Goal: Task Accomplishment & Management: Manage account settings

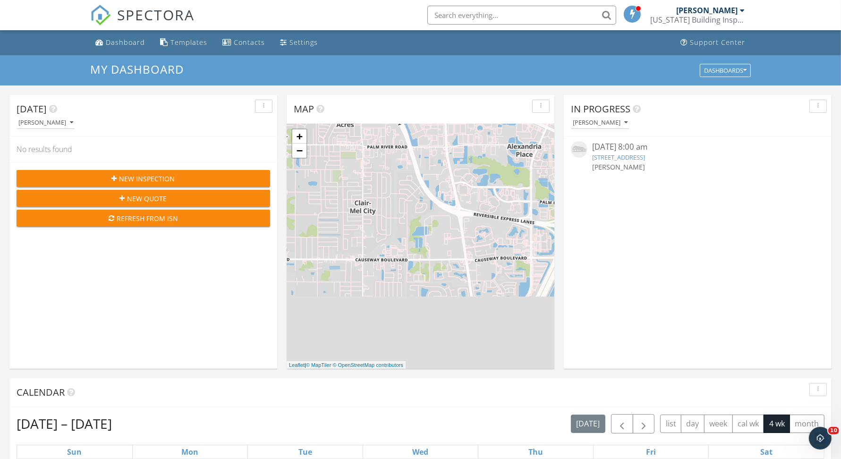
click at [626, 158] on link "2307 Emerald Lake Dr, Sun City Center, FL 33573" at bounding box center [618, 157] width 53 height 9
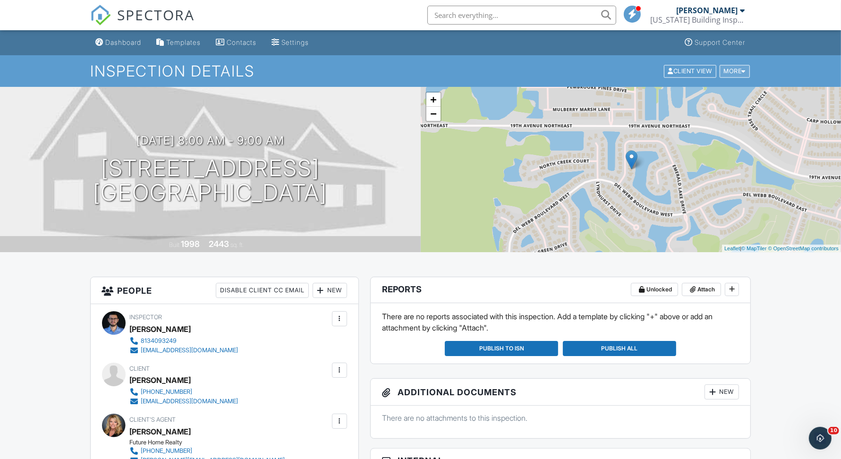
click at [734, 67] on div "More" at bounding box center [735, 71] width 31 height 13
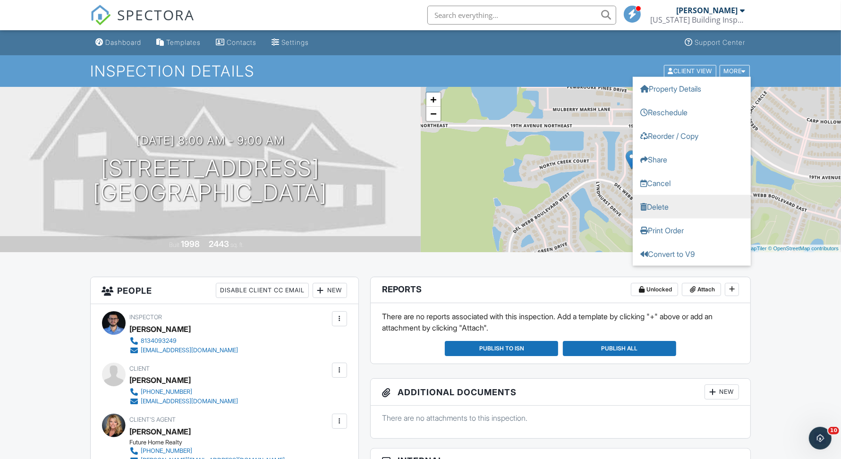
click at [694, 212] on link "Delete" at bounding box center [692, 207] width 118 height 24
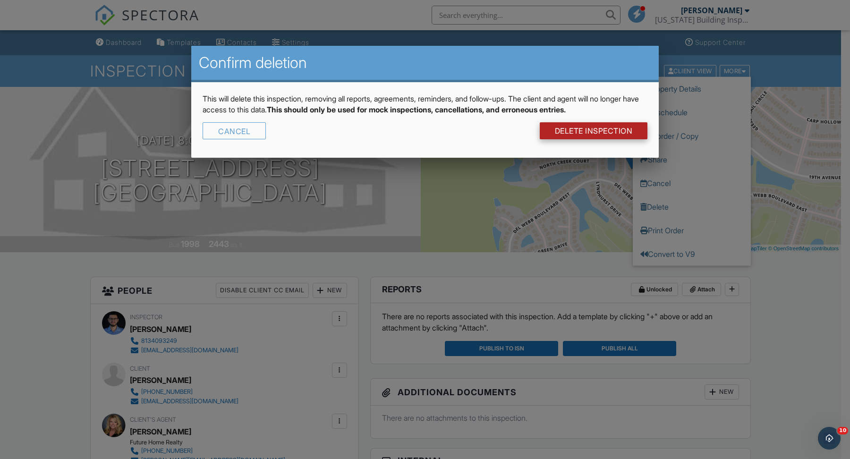
click at [587, 124] on link "DELETE Inspection" at bounding box center [594, 130] width 108 height 17
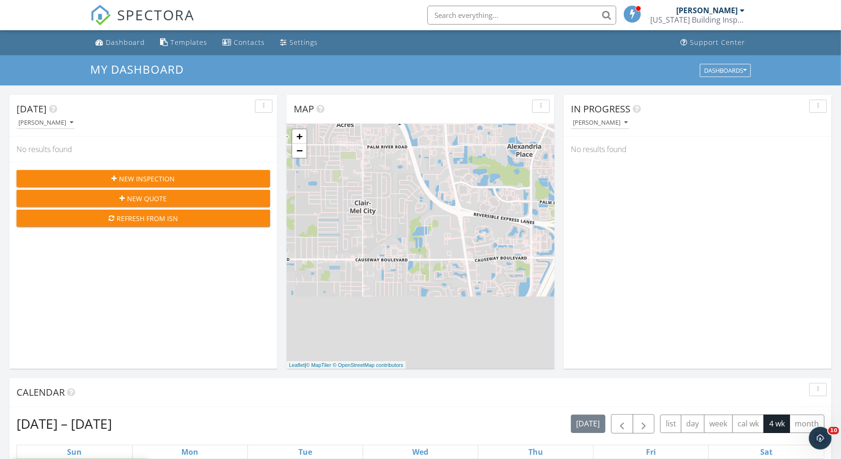
click at [705, 13] on div "[PERSON_NAME]" at bounding box center [707, 10] width 61 height 9
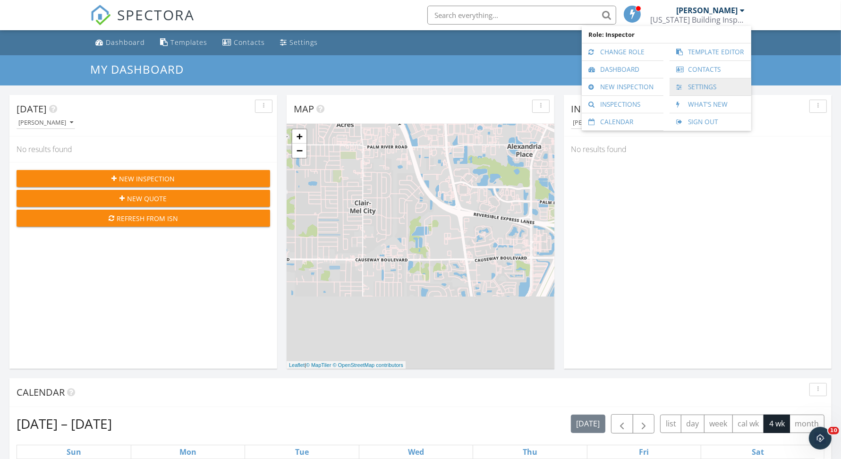
click at [718, 89] on link "Settings" at bounding box center [711, 86] width 72 height 17
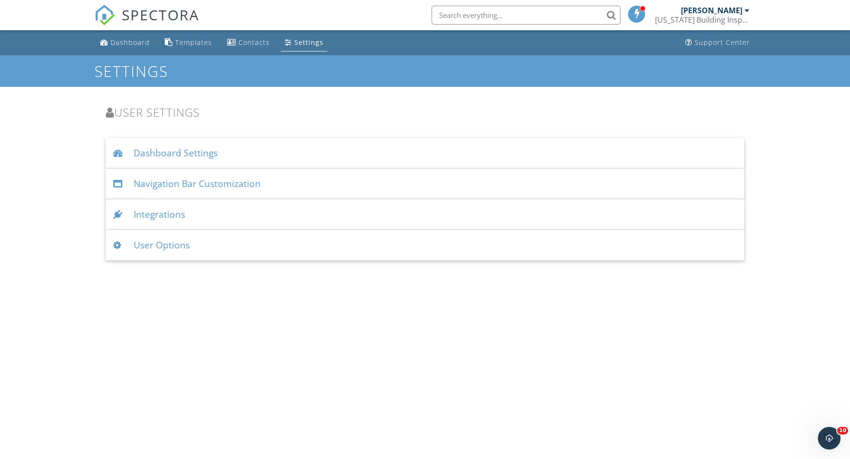
click at [209, 242] on div "User Options" at bounding box center [425, 245] width 639 height 31
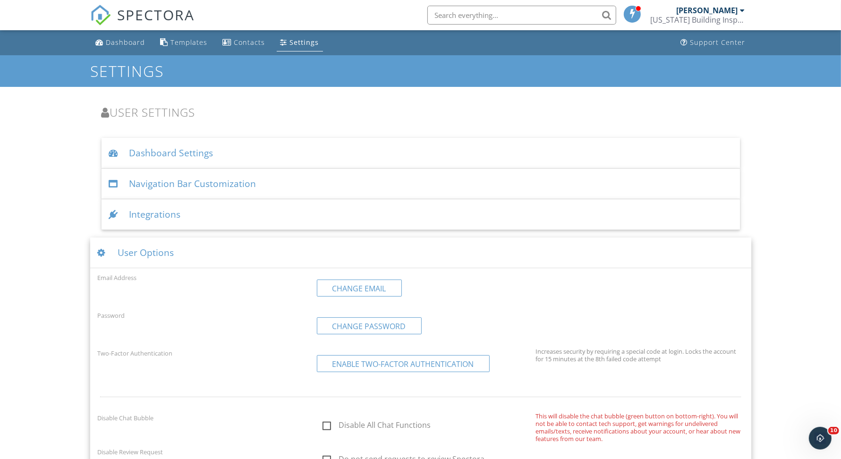
click at [111, 18] on img at bounding box center [100, 15] width 21 height 21
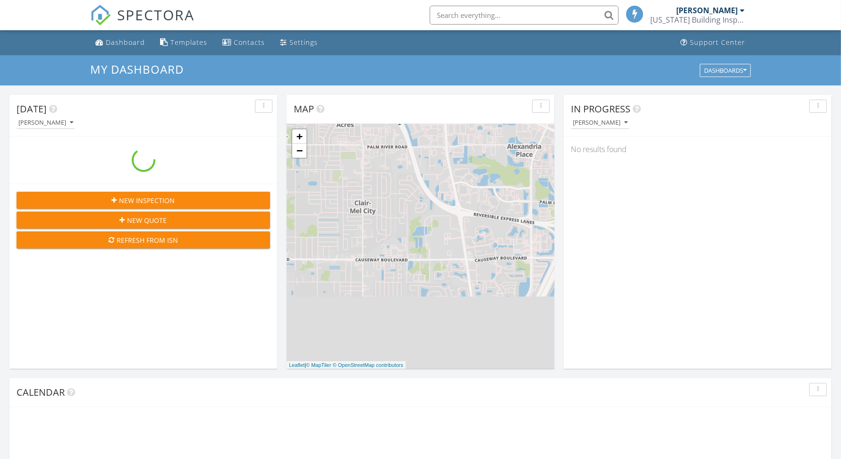
scroll to position [5, 5]
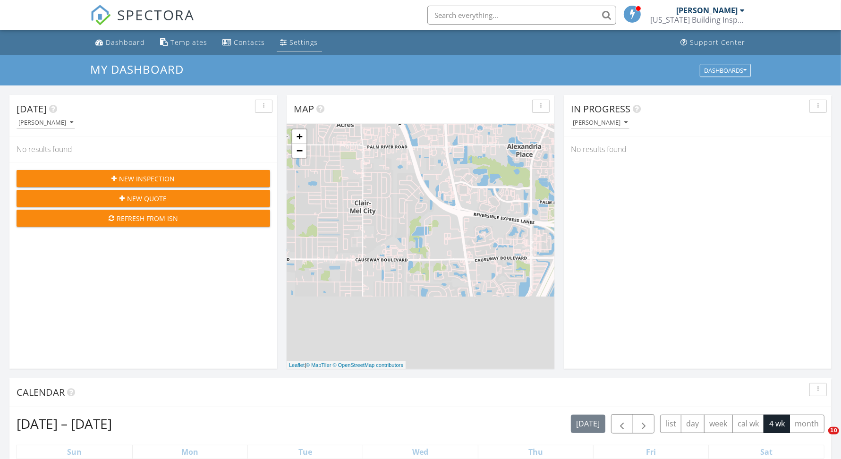
click at [293, 42] on div "Settings" at bounding box center [304, 42] width 28 height 9
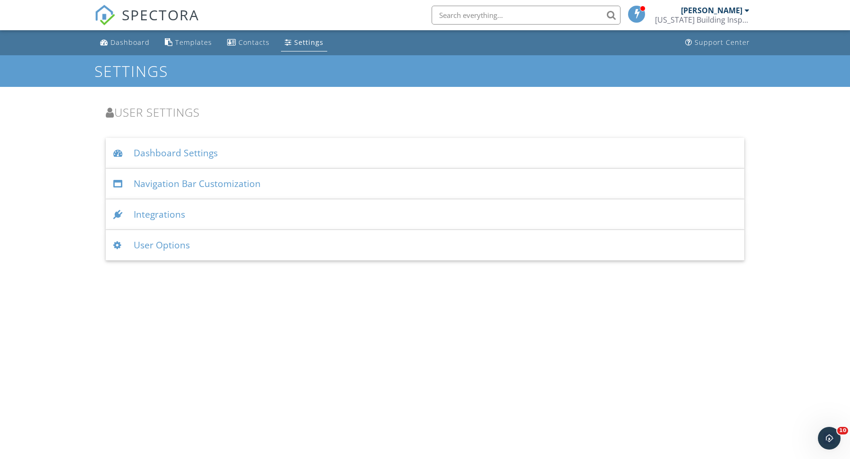
click at [699, 11] on div "[PERSON_NAME]" at bounding box center [711, 10] width 61 height 9
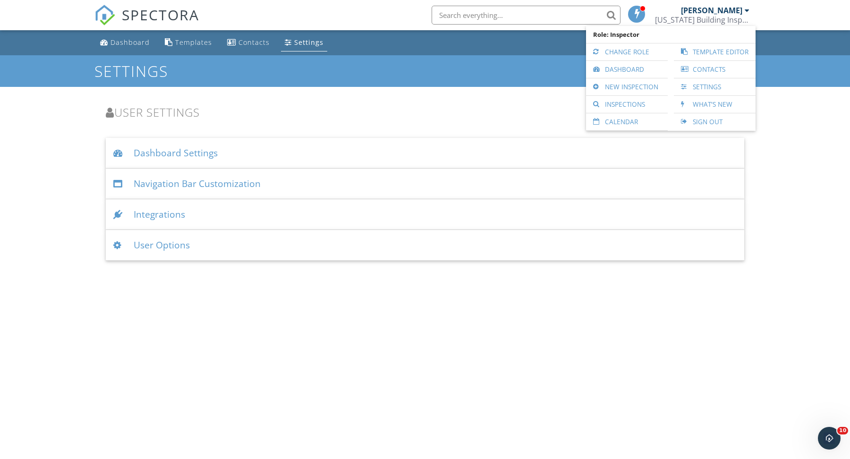
click at [798, 128] on div "Dashboard Templates Contacts Settings Support Center Settings User Settings Das…" at bounding box center [425, 145] width 850 height 231
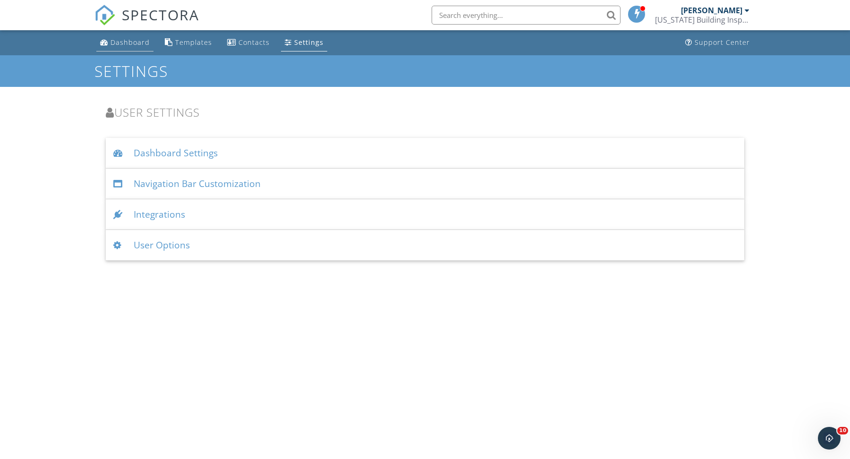
click at [137, 45] on div "Dashboard" at bounding box center [130, 42] width 39 height 9
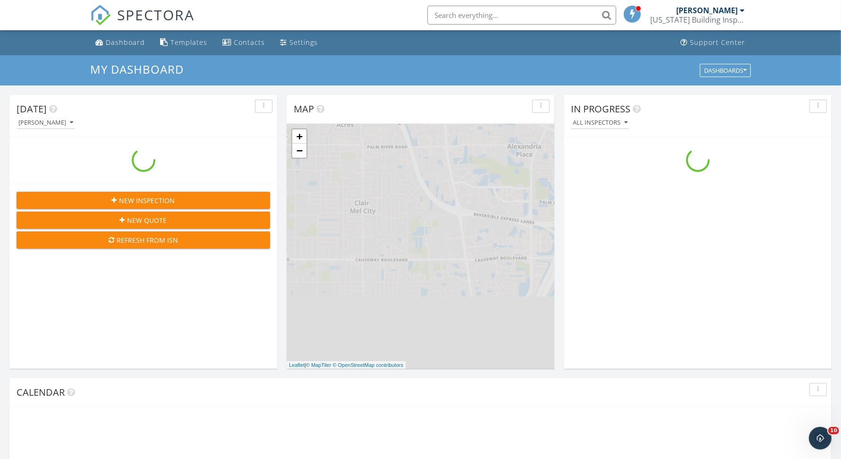
scroll to position [878, 860]
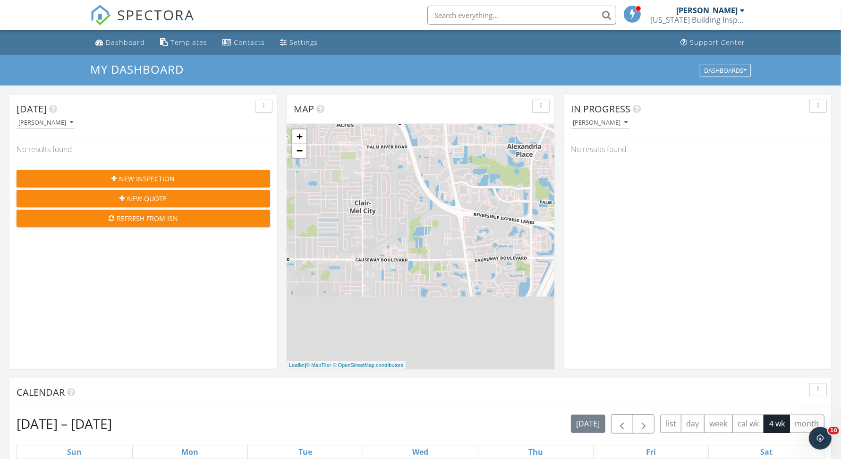
click at [357, 112] on div "Map" at bounding box center [413, 109] width 239 height 14
click at [741, 74] on button "Dashboards" at bounding box center [725, 70] width 51 height 13
click at [747, 98] on div "My Dashboard" at bounding box center [731, 91] width 68 height 23
click at [732, 5] on div "Diego Rodriguez Florida Building Inspection Group" at bounding box center [698, 15] width 94 height 30
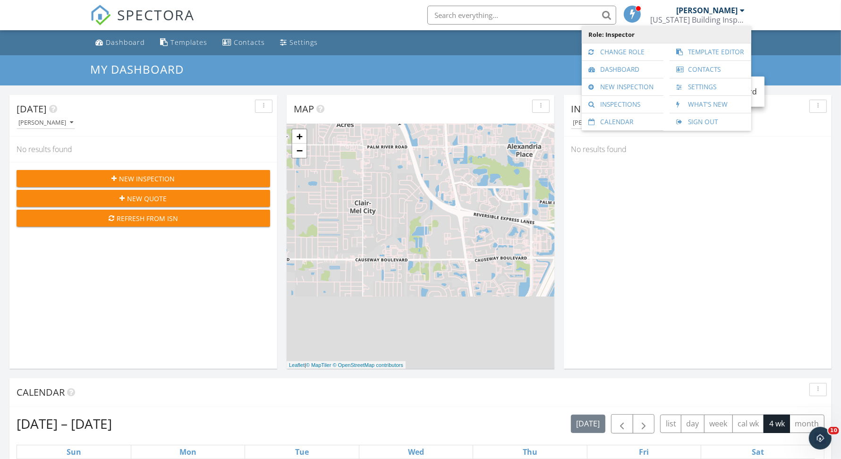
click at [615, 37] on span "Role: Inspector" at bounding box center [667, 34] width 160 height 17
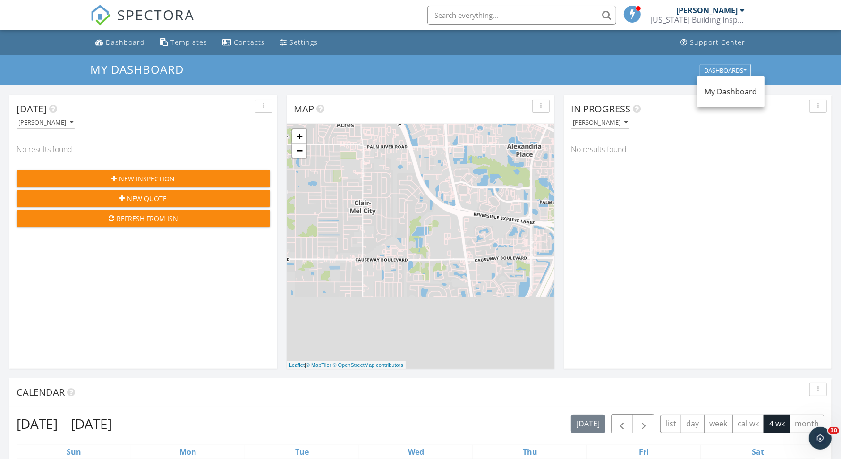
click at [745, 25] on link "Diego Rodriguez Florida Building Inspection Group" at bounding box center [699, 15] width 97 height 30
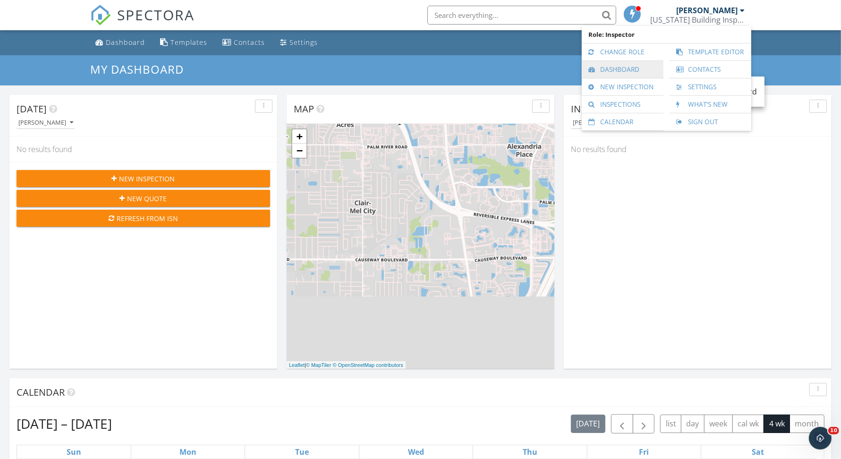
click at [647, 72] on link "Dashboard" at bounding box center [623, 69] width 72 height 17
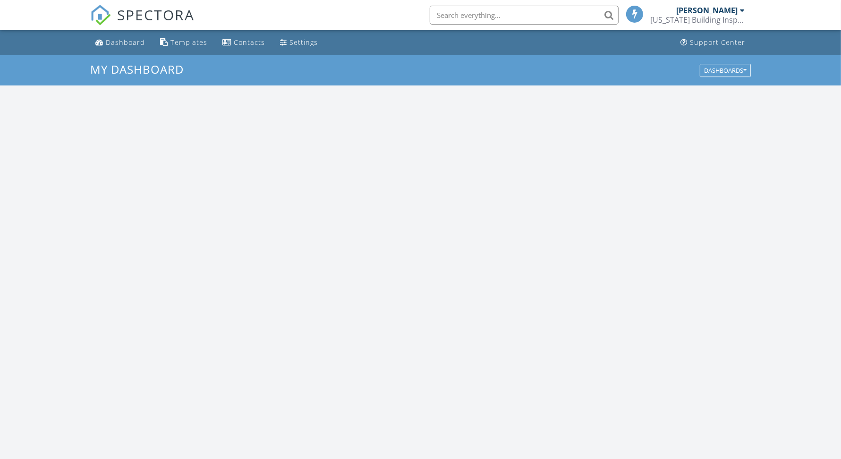
scroll to position [878, 860]
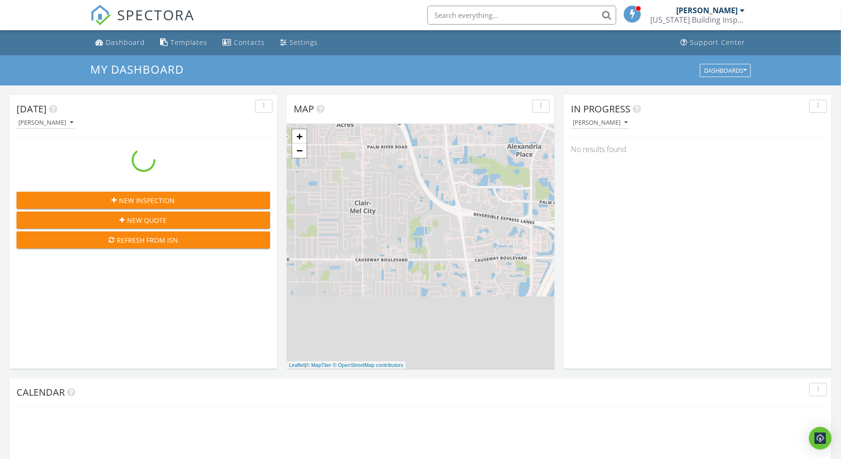
click at [743, 13] on div at bounding box center [743, 11] width 5 height 8
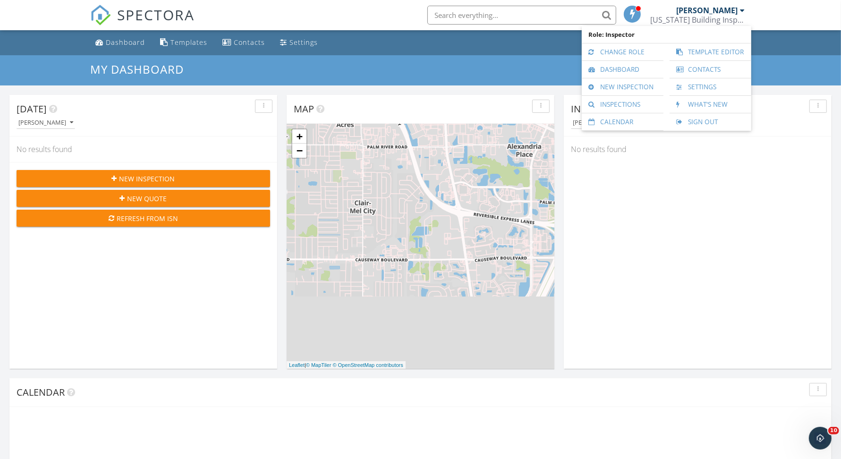
scroll to position [0, 0]
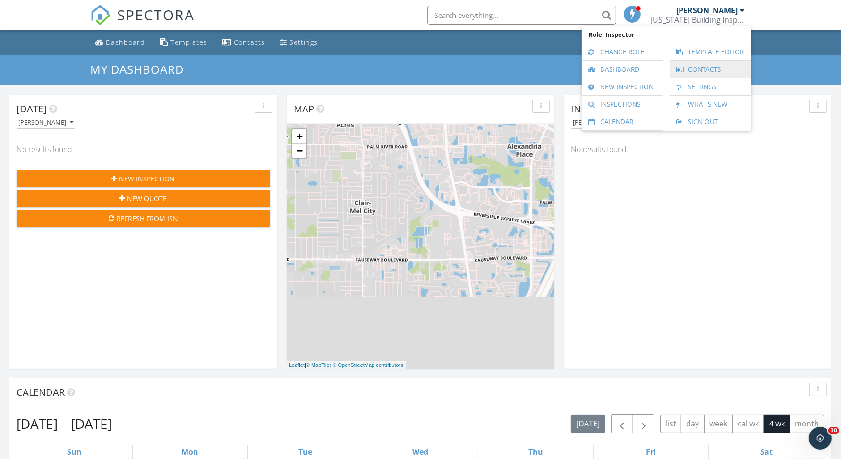
click at [739, 66] on link "Contacts" at bounding box center [711, 69] width 72 height 17
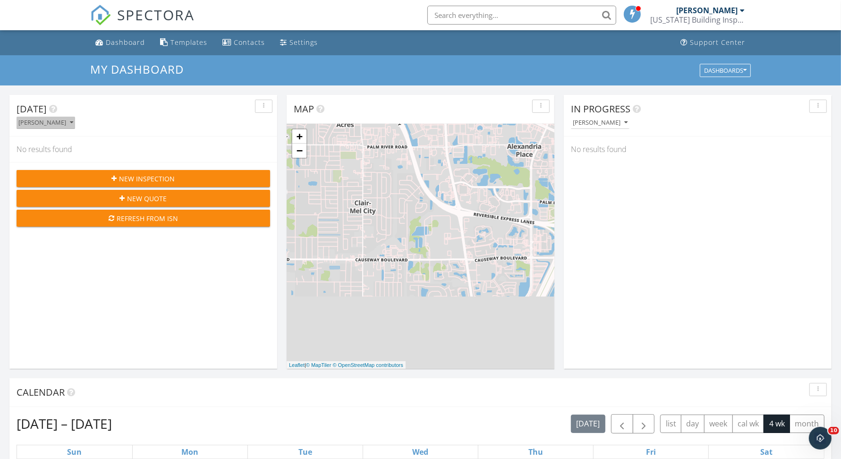
click at [63, 123] on div "[PERSON_NAME]" at bounding box center [45, 123] width 55 height 7
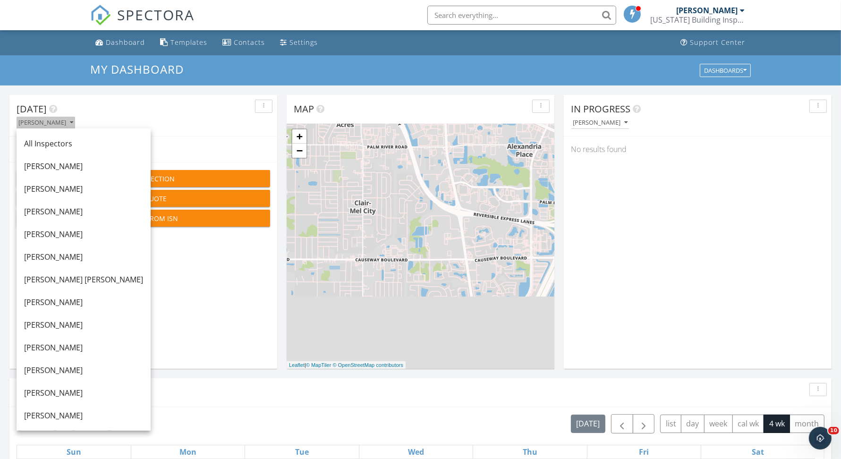
click at [63, 123] on div "[PERSON_NAME]" at bounding box center [45, 123] width 55 height 7
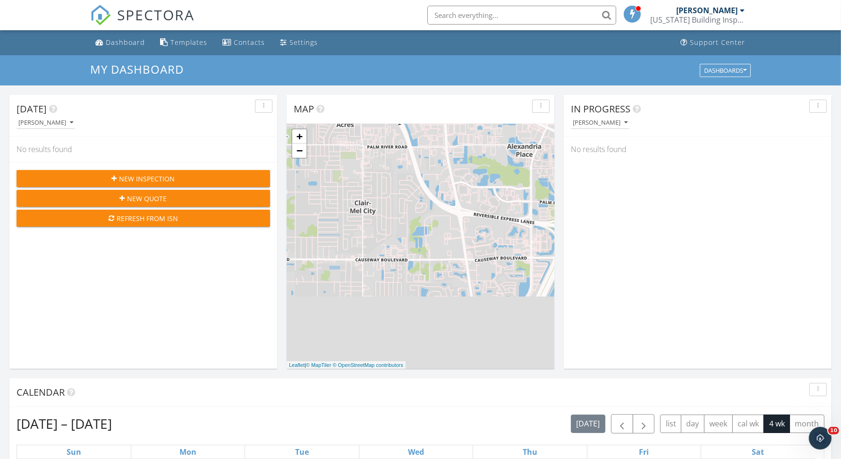
click at [537, 105] on div "button" at bounding box center [541, 106] width 9 height 7
click at [449, 104] on div "Map" at bounding box center [413, 109] width 239 height 14
click at [629, 17] on span at bounding box center [632, 13] width 9 height 9
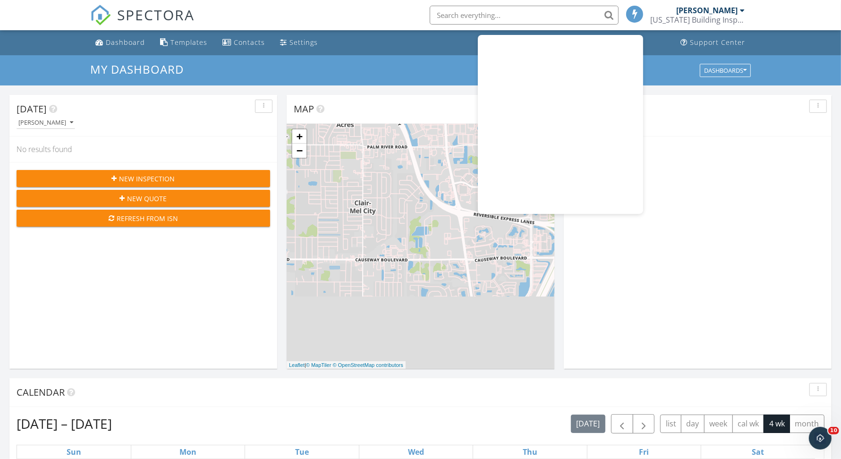
click at [631, 17] on span at bounding box center [635, 13] width 9 height 9
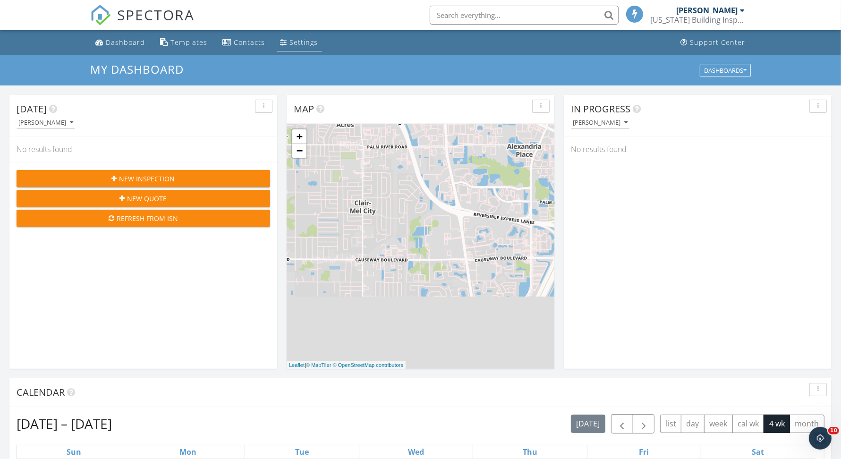
click at [307, 46] on div "Settings" at bounding box center [304, 42] width 28 height 9
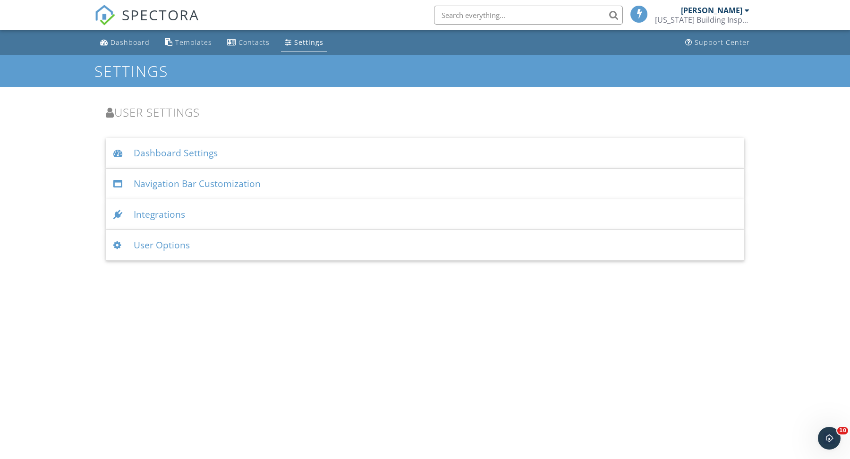
click at [217, 153] on div "Dashboard Settings" at bounding box center [425, 153] width 639 height 31
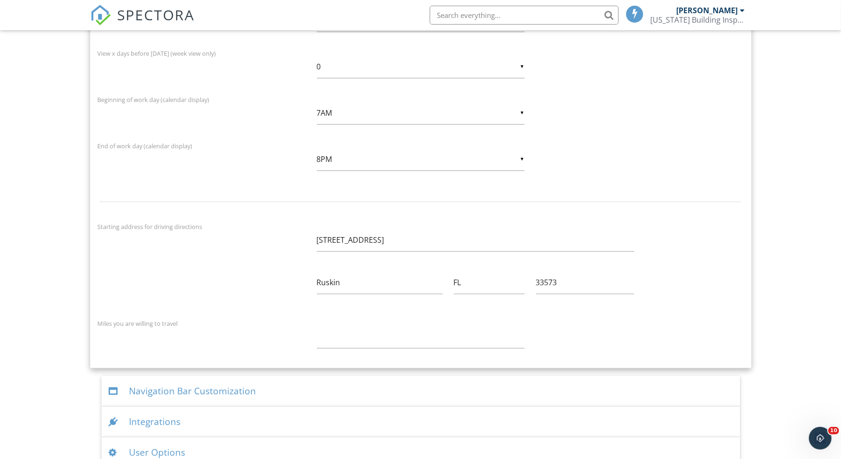
scroll to position [323, 0]
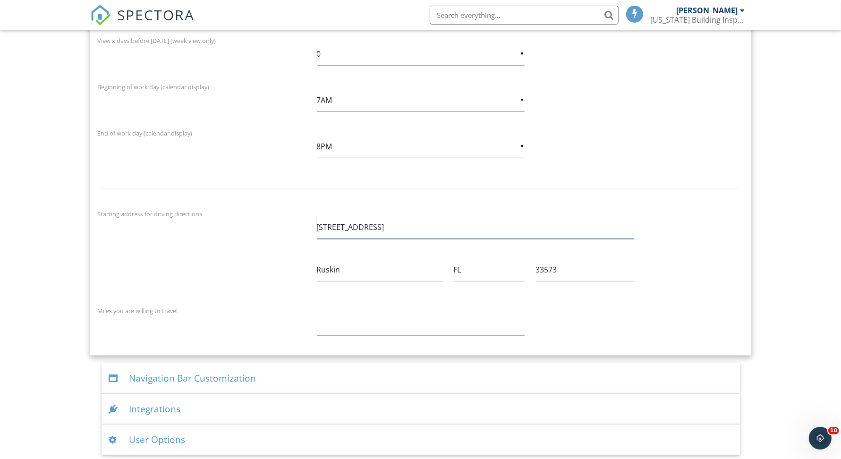
drag, startPoint x: 410, startPoint y: 228, endPoint x: 279, endPoint y: 225, distance: 131.3
click at [279, 225] on div "Starting address for driving directions [STREET_ADDRESS] [GEOGRAPHIC_DATA] [GEO…" at bounding box center [420, 252] width 657 height 89
type input "[STREET_ADDRESS][PERSON_NAME]"
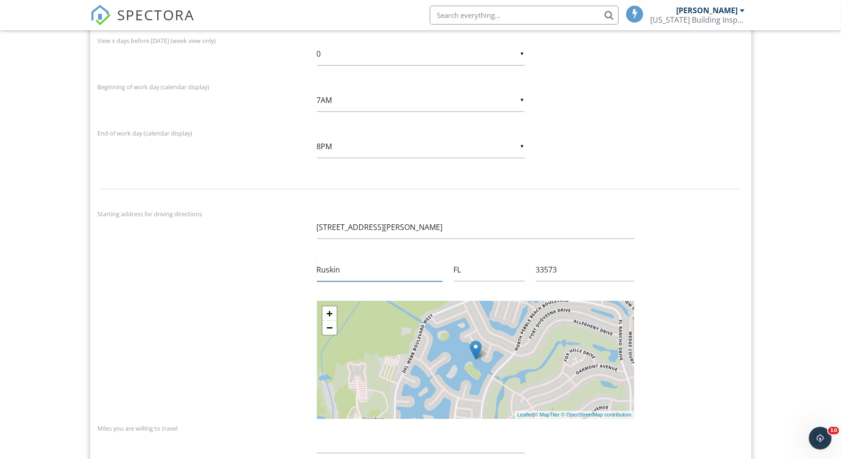
drag, startPoint x: 386, startPoint y: 261, endPoint x: 331, endPoint y: 261, distance: 54.8
click at [331, 261] on input "Ruskin" at bounding box center [380, 269] width 126 height 23
click at [333, 265] on input "Ruskin" at bounding box center [380, 269] width 126 height 23
type input "[GEOGRAPHIC_DATA]"
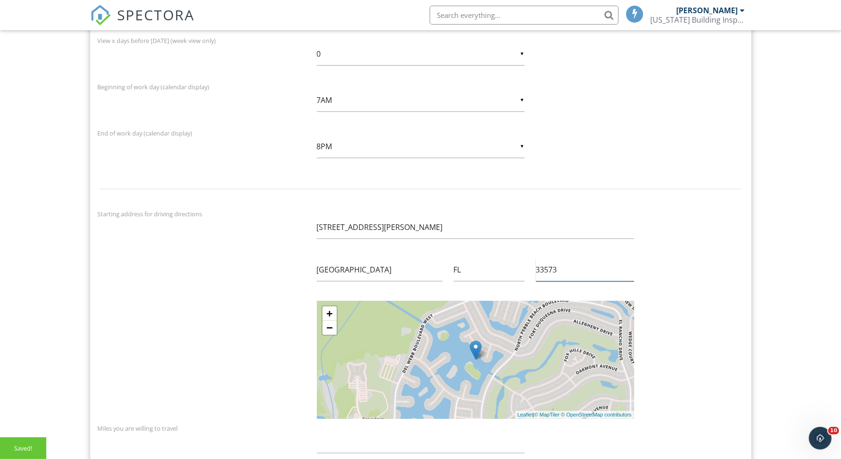
drag, startPoint x: 564, startPoint y: 268, endPoint x: 530, endPoint y: 268, distance: 34.5
click at [530, 268] on div "33573" at bounding box center [585, 271] width 110 height 26
type input "34608"
click at [732, 251] on div "Starting address for driving directions 3379 Litton Loop Spring Hill FL 34608" at bounding box center [420, 252] width 657 height 89
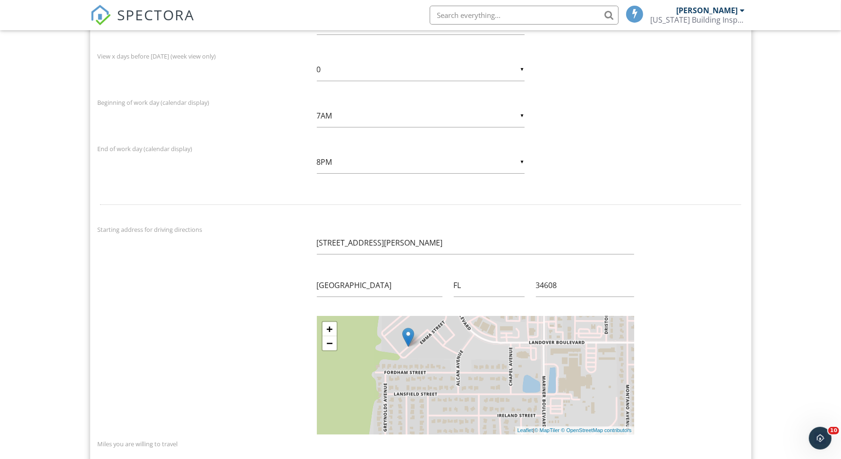
scroll to position [205, 0]
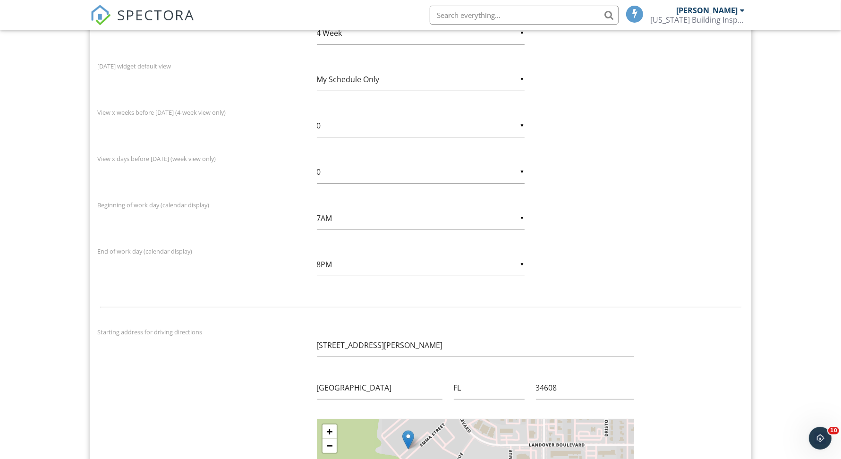
click at [338, 266] on input "8PM" at bounding box center [421, 264] width 208 height 23
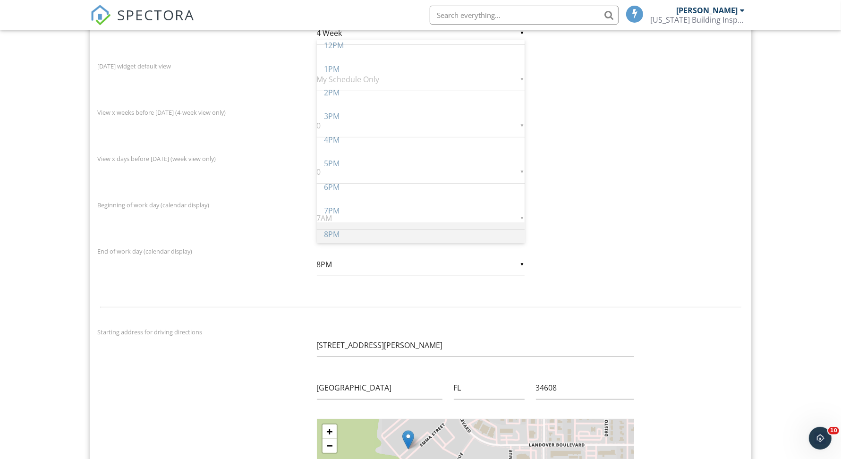
scroll to position [0, 0]
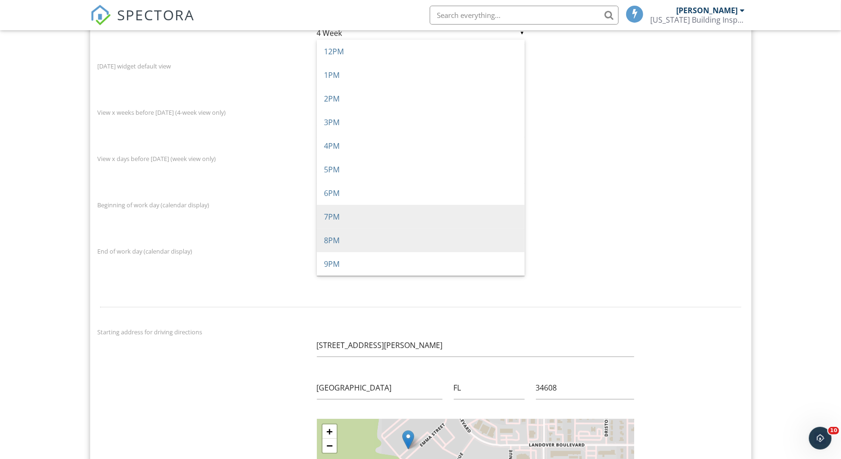
click at [396, 217] on span "7PM" at bounding box center [421, 217] width 208 height 24
type input "7PM"
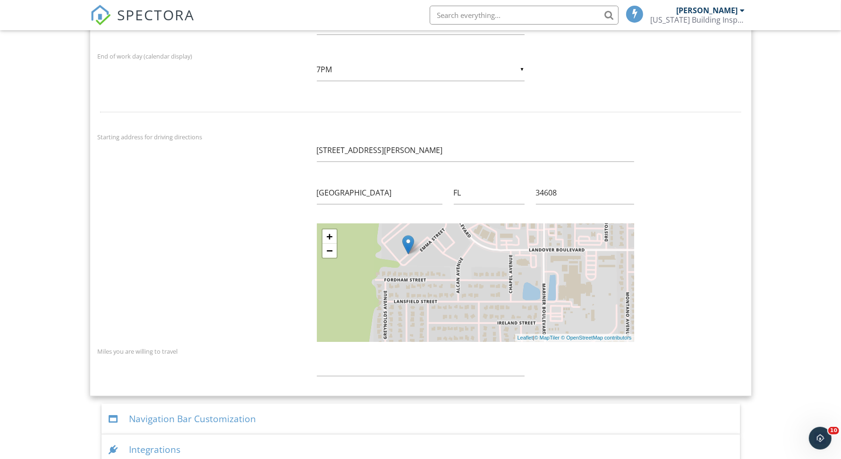
scroll to position [440, 0]
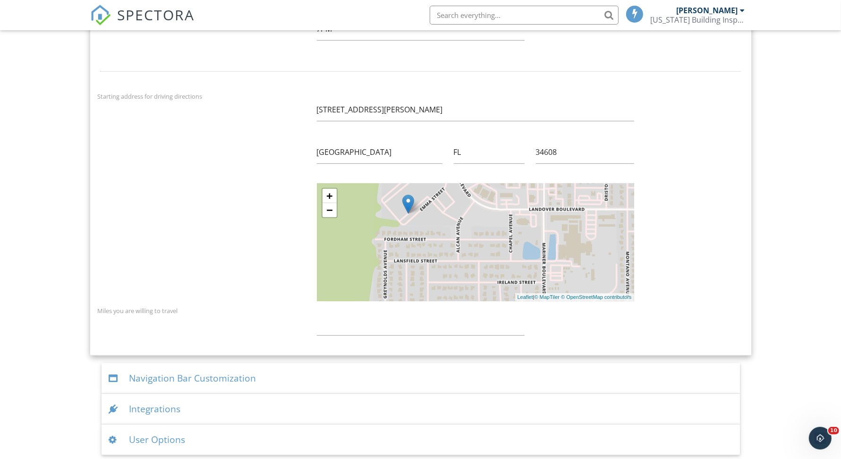
click at [232, 373] on div "Navigation Bar Customization" at bounding box center [421, 378] width 639 height 31
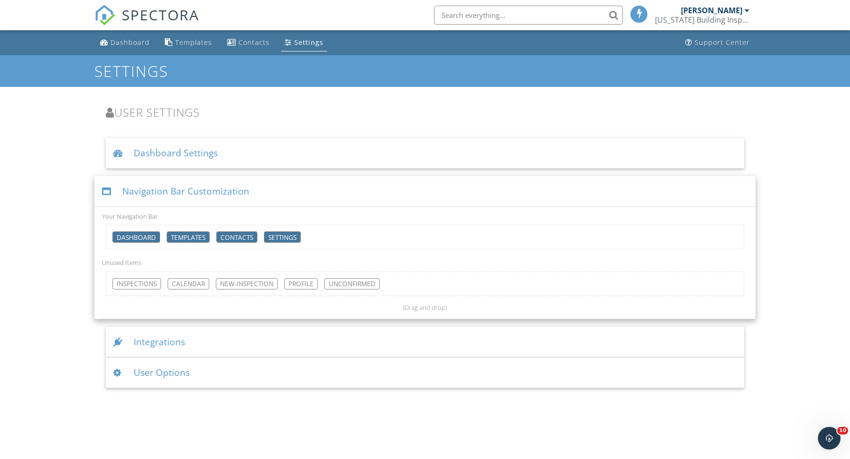
click at [205, 337] on div "Integrations" at bounding box center [425, 342] width 639 height 31
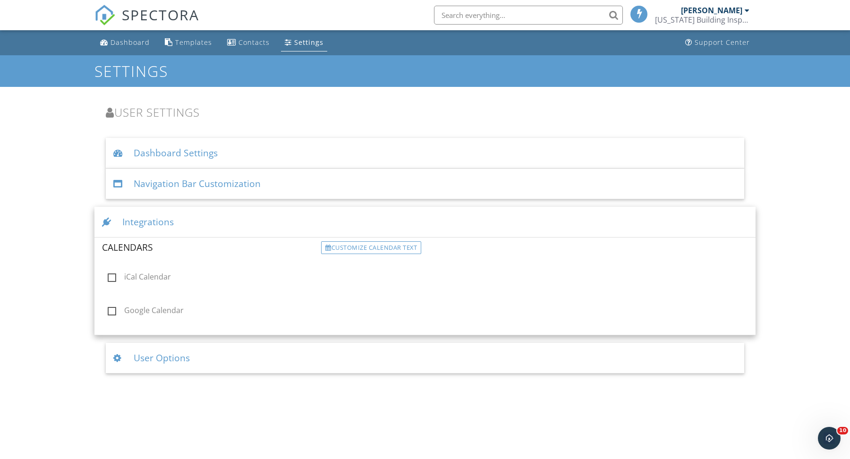
click at [201, 355] on div "User Options" at bounding box center [425, 358] width 639 height 31
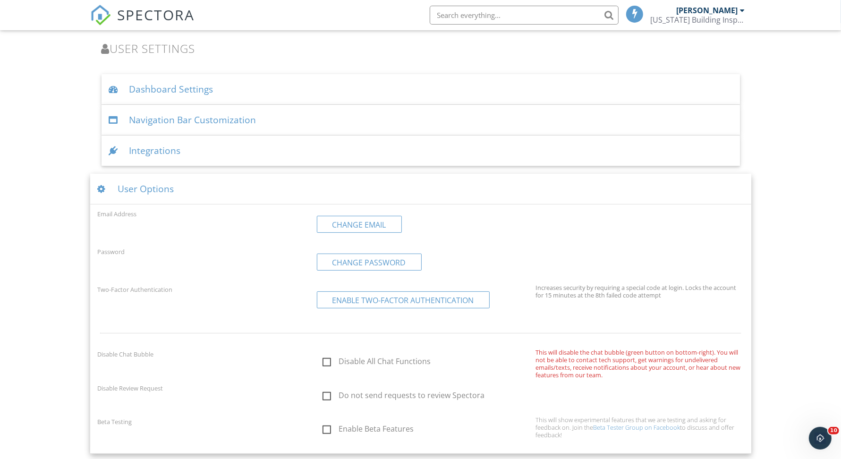
scroll to position [64, 0]
click at [169, 157] on div "Integrations" at bounding box center [421, 150] width 639 height 31
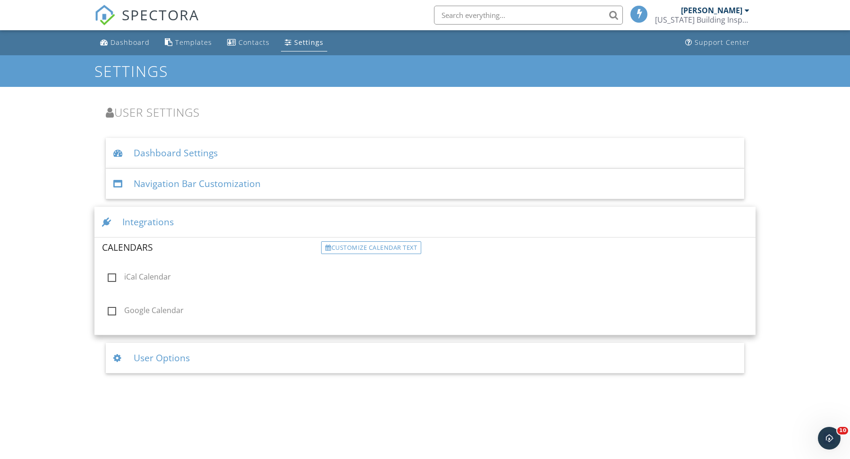
click at [113, 313] on label "Google Calendar" at bounding box center [212, 312] width 208 height 12
click at [108, 313] on input "Google Calendar" at bounding box center [105, 312] width 6 height 6
checkbox input "true"
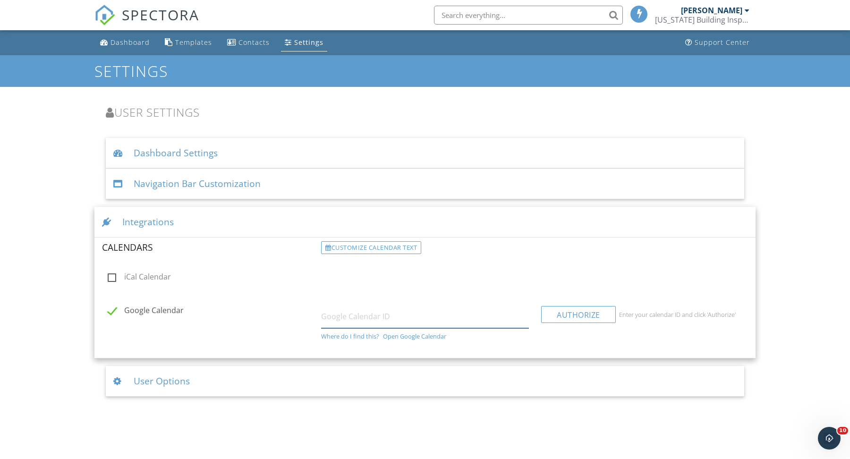
click at [340, 318] on input "text" at bounding box center [425, 316] width 208 height 23
click at [354, 337] on div "Where do I find this?" at bounding box center [350, 337] width 58 height 8
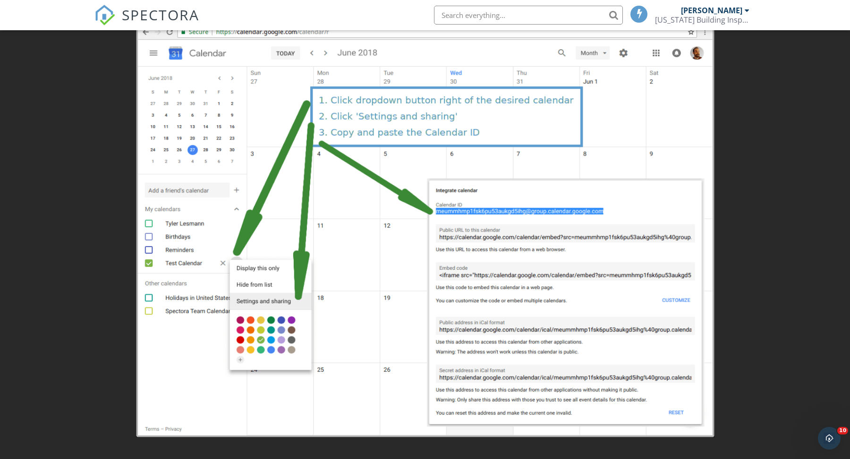
click at [764, 196] on div at bounding box center [425, 229] width 850 height 459
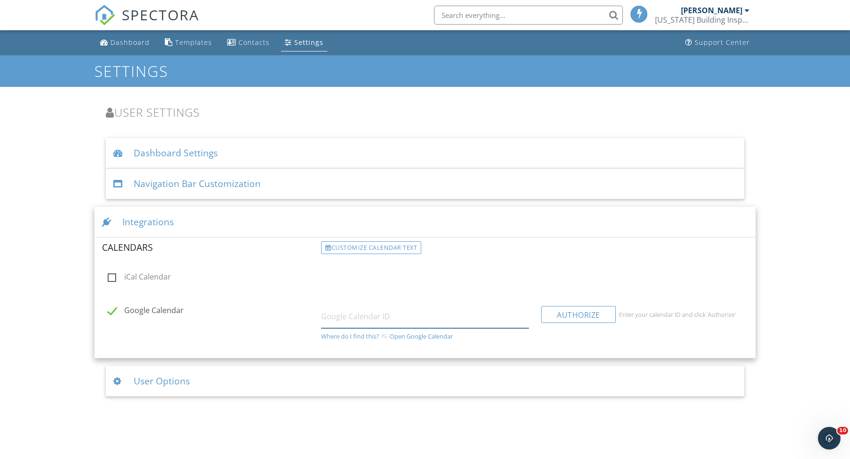
click at [368, 324] on input "text" at bounding box center [425, 316] width 208 height 23
paste input "https://calendar.google.com/calendar/embed?src=yeyoandrod2000%40gmail.com&ctz=A…"
type input "https://calendar.google.com/calendar/embed?src=yeyoandrod2000%40gmail.com&ctz=A…"
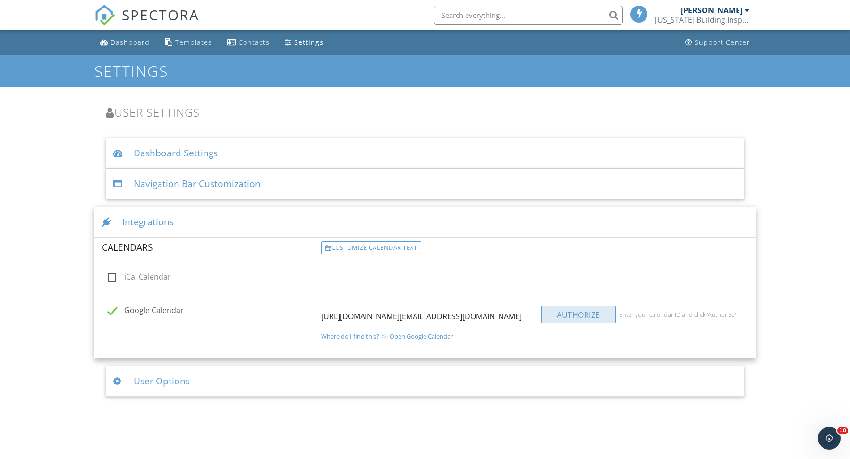
click at [579, 316] on div "Authorize" at bounding box center [578, 314] width 75 height 17
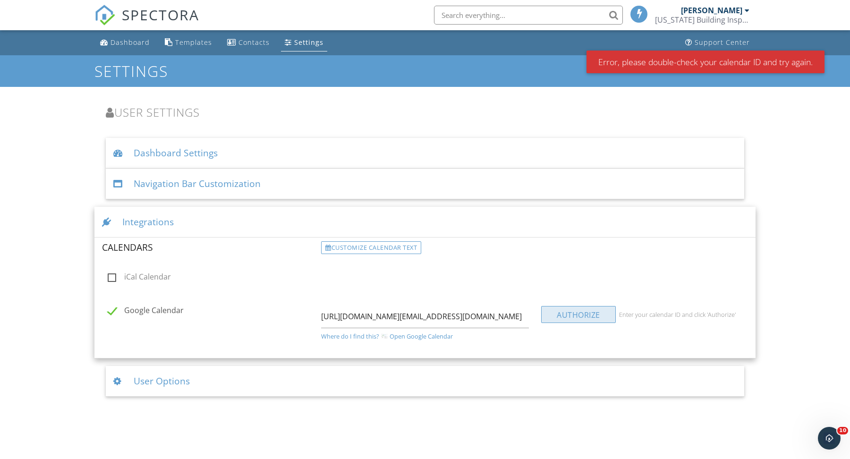
click at [571, 309] on div "Authorize" at bounding box center [578, 314] width 75 height 17
click at [431, 319] on input "https://calendar.google.com/calendar/embed?src=yeyoandrod2000%40gmail.com&ctz=A…" at bounding box center [425, 316] width 208 height 23
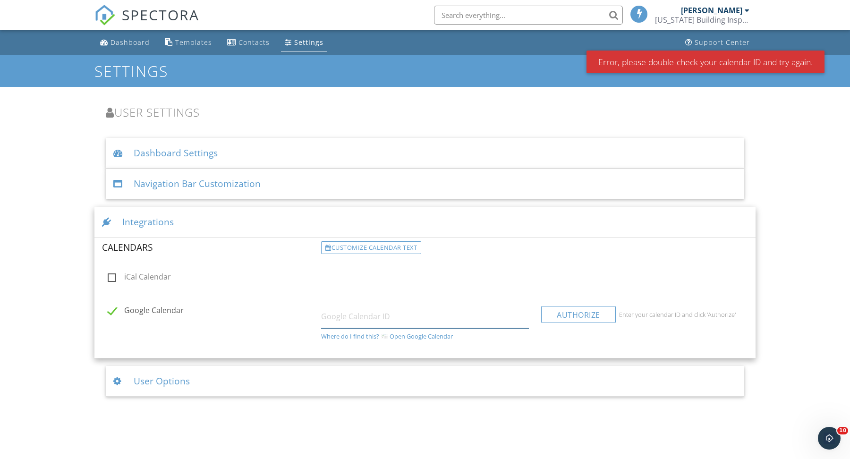
paste input "https://calendar.google.com/calendar/embed?src=yeyoandrod2000%40gmail.com&ctz=A…"
type input "https://calendar.google.com/calendar/embed?src=yeyoandrod2000%40gmail.com&ctz=A…"
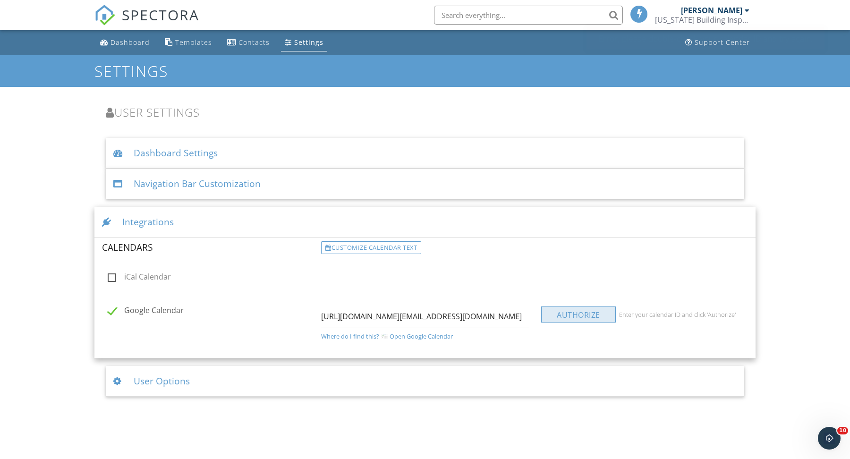
click at [600, 310] on div "Authorize" at bounding box center [578, 314] width 75 height 17
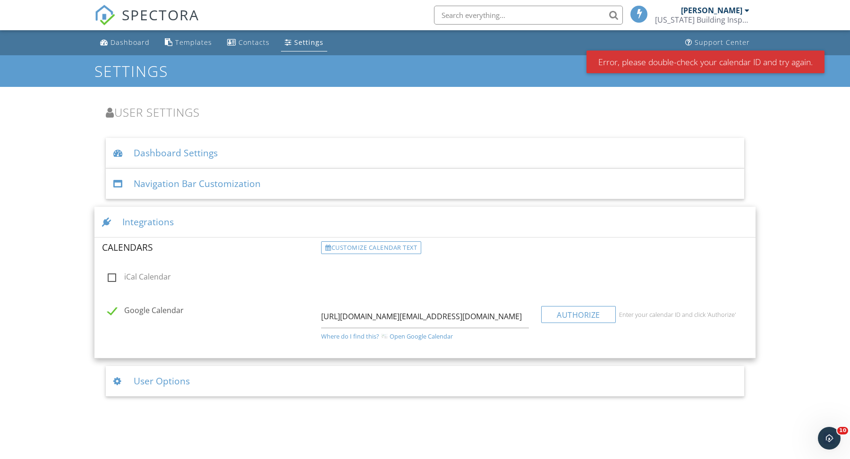
click at [435, 336] on link "Open Google Calendar" at bounding box center [421, 337] width 63 height 8
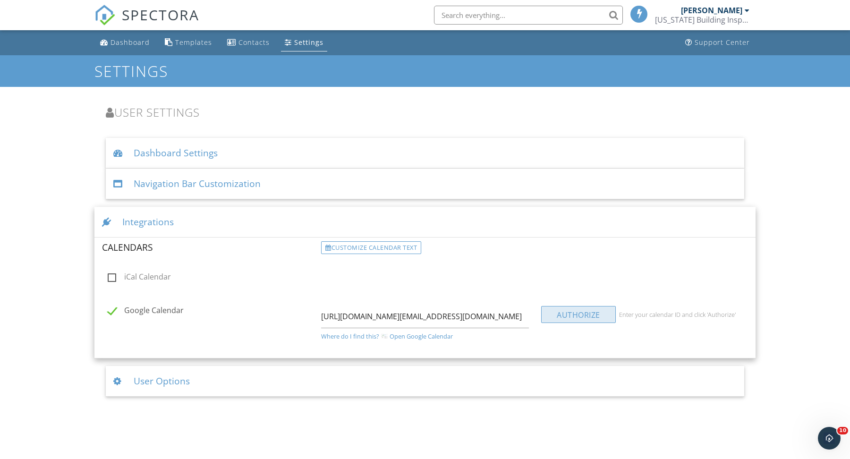
click at [578, 312] on div "Authorize" at bounding box center [578, 314] width 75 height 17
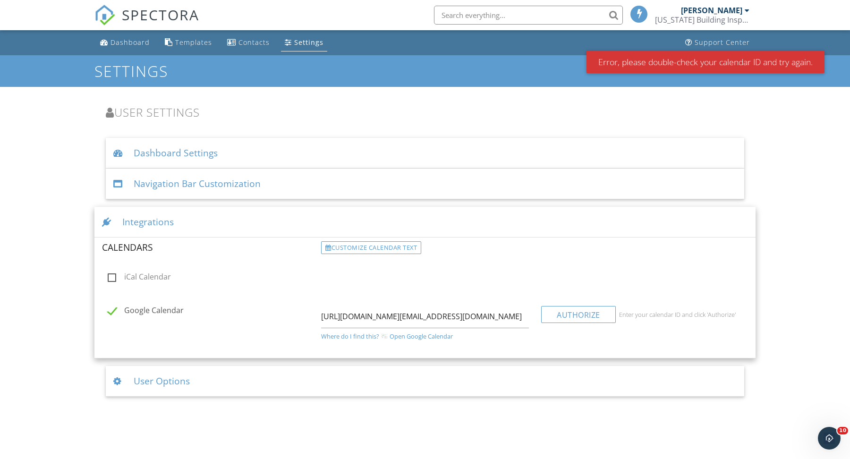
click at [113, 310] on label "Google Calendar" at bounding box center [212, 312] width 208 height 12
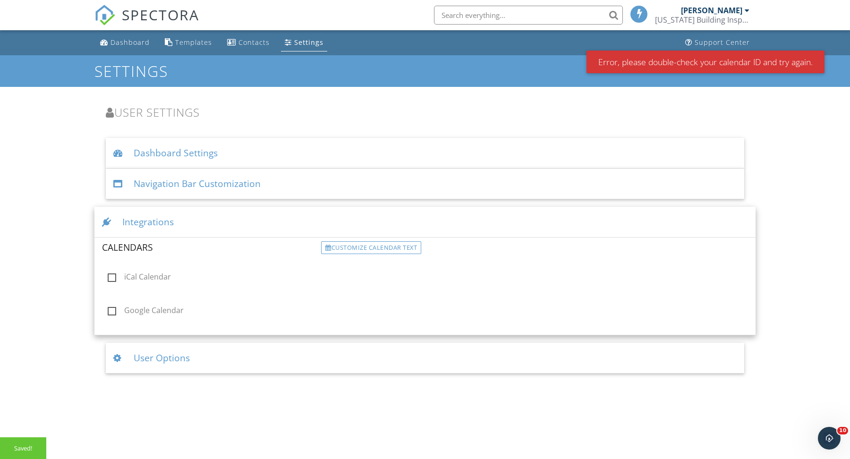
click at [112, 308] on label "Google Calendar" at bounding box center [212, 312] width 208 height 12
click at [108, 309] on input "Google Calendar" at bounding box center [105, 312] width 6 height 6
checkbox input "true"
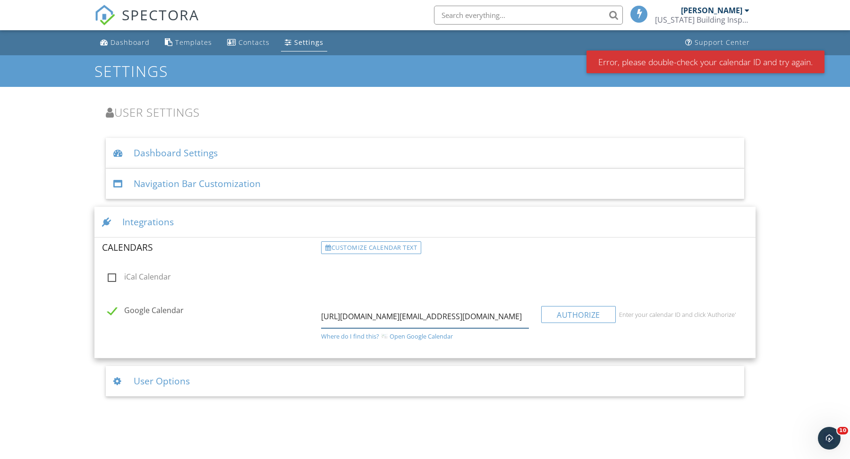
click at [444, 317] on input "https://calendar.google.com/calendar/embed?src=yeyoandrod2000%40gmail.com&ctz=A…" at bounding box center [425, 316] width 208 height 23
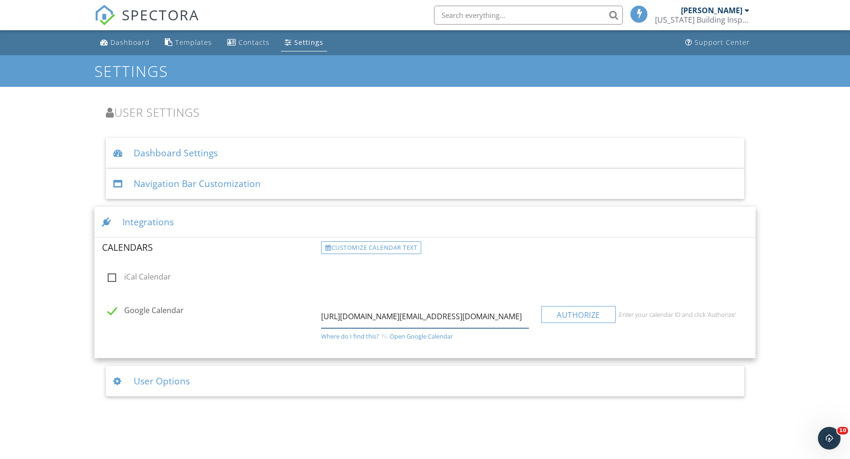
click at [482, 316] on input "https://calendar.google.com/calendar/embed?src=yeyoandrod2000%40gmail.com&ctz=A…" at bounding box center [425, 316] width 208 height 23
click at [718, 315] on div "Enter your calendar ID and click 'Authorize'" at bounding box center [677, 315] width 117 height 8
click at [586, 316] on div "Authorize" at bounding box center [578, 314] width 75 height 17
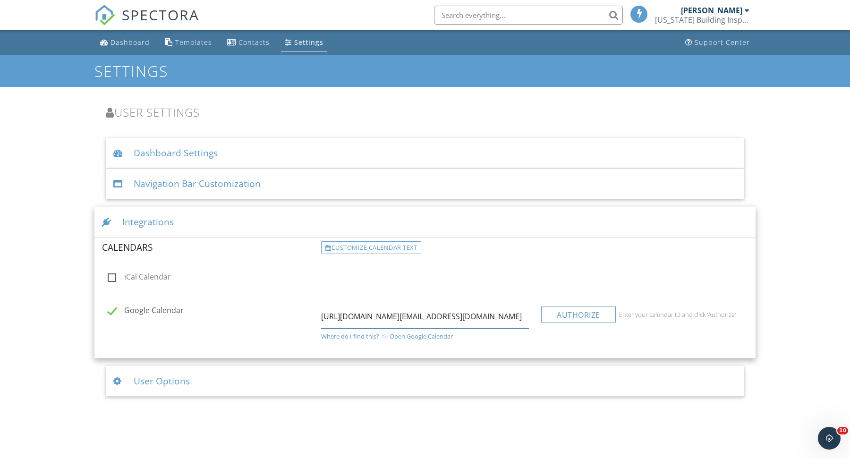
click at [427, 322] on input "https://calendar.google.com/calendar/embed?src=yeyoandrod2000%40gmail.com&ctz=A…" at bounding box center [425, 316] width 208 height 23
paste input "yeyoandrod2000@gmail.com"
type input "yeyoandrod2000@gmail.com"
click at [597, 315] on div "Authorize" at bounding box center [578, 314] width 75 height 17
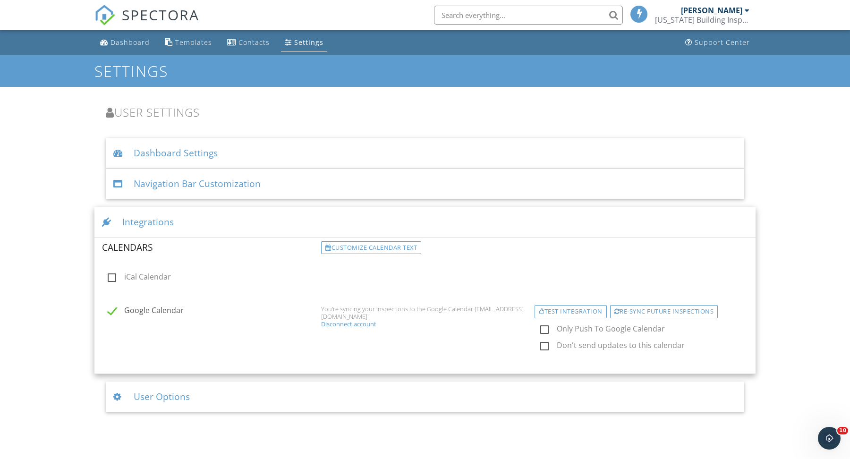
click at [182, 400] on div "User Options" at bounding box center [425, 397] width 639 height 31
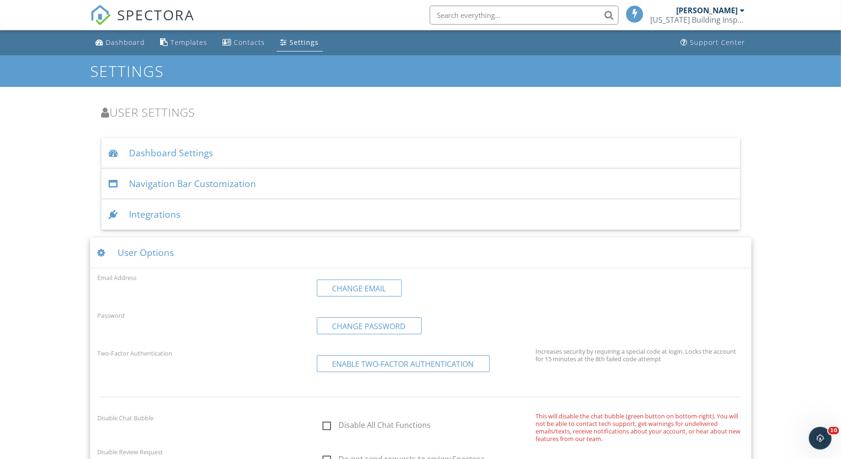
click at [172, 222] on div "Integrations" at bounding box center [421, 214] width 639 height 31
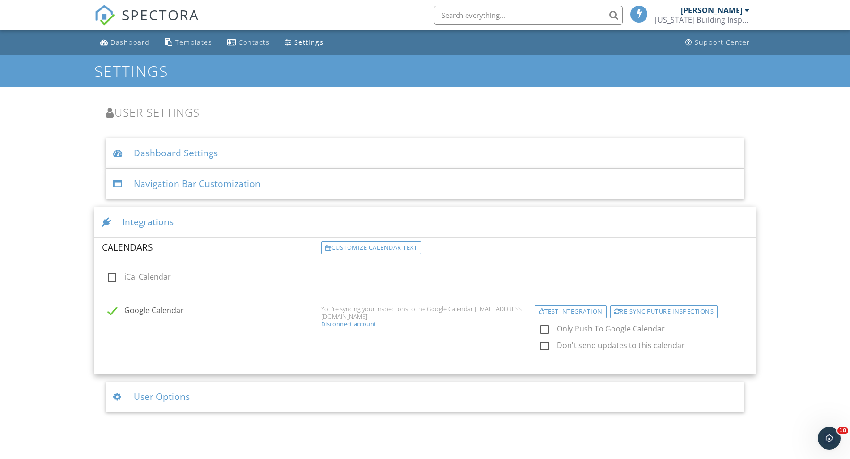
click at [155, 394] on div "User Options" at bounding box center [425, 397] width 639 height 31
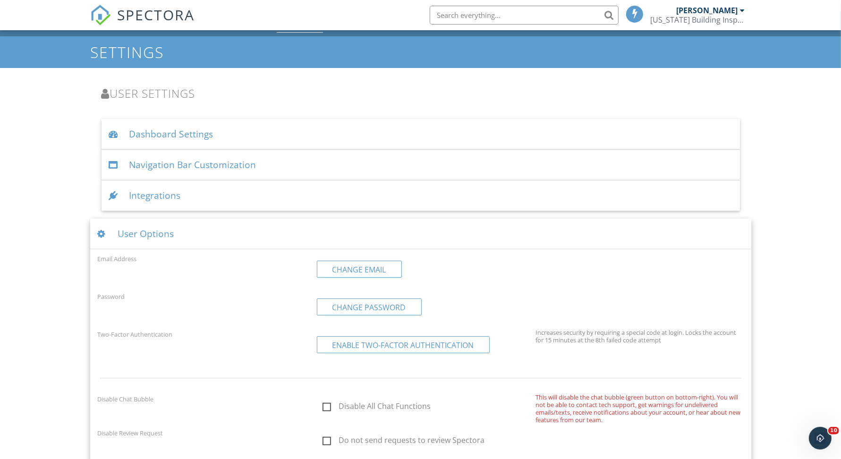
scroll to position [64, 0]
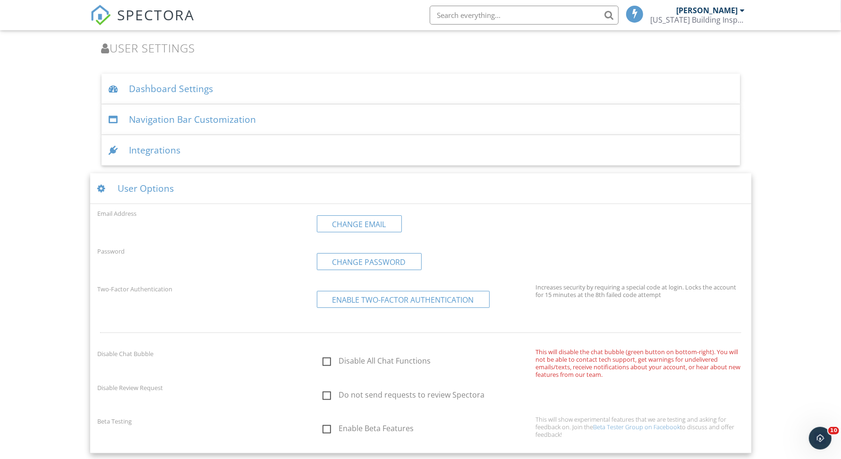
click at [326, 362] on label "Disable All Chat Functions" at bounding box center [427, 363] width 208 height 12
click at [323, 362] on input "Disable All Chat Functions" at bounding box center [320, 362] width 6 height 6
checkbox input "true"
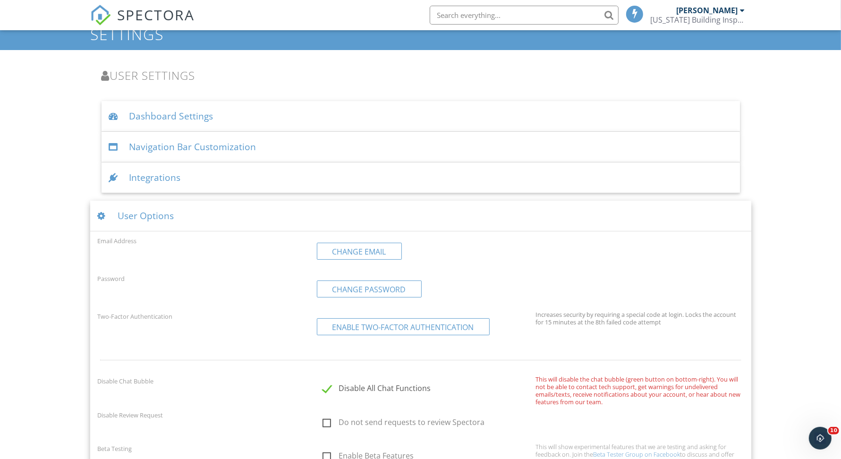
scroll to position [0, 0]
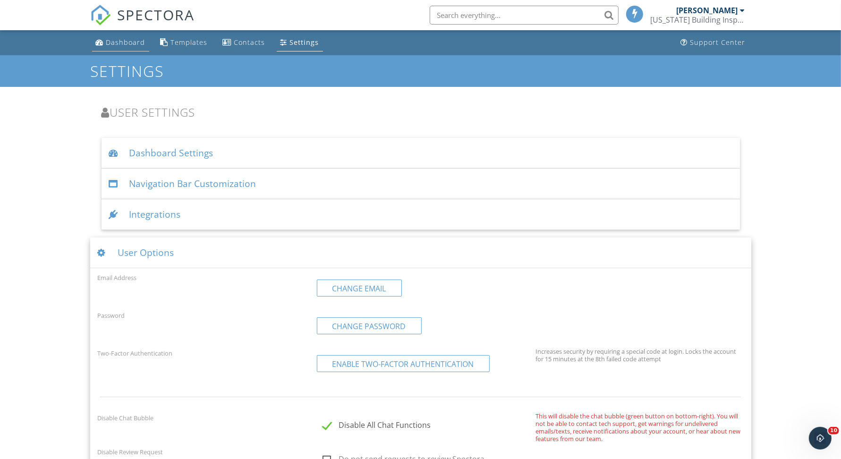
click at [107, 47] on link "Dashboard" at bounding box center [120, 42] width 57 height 17
